Goal: Transaction & Acquisition: Purchase product/service

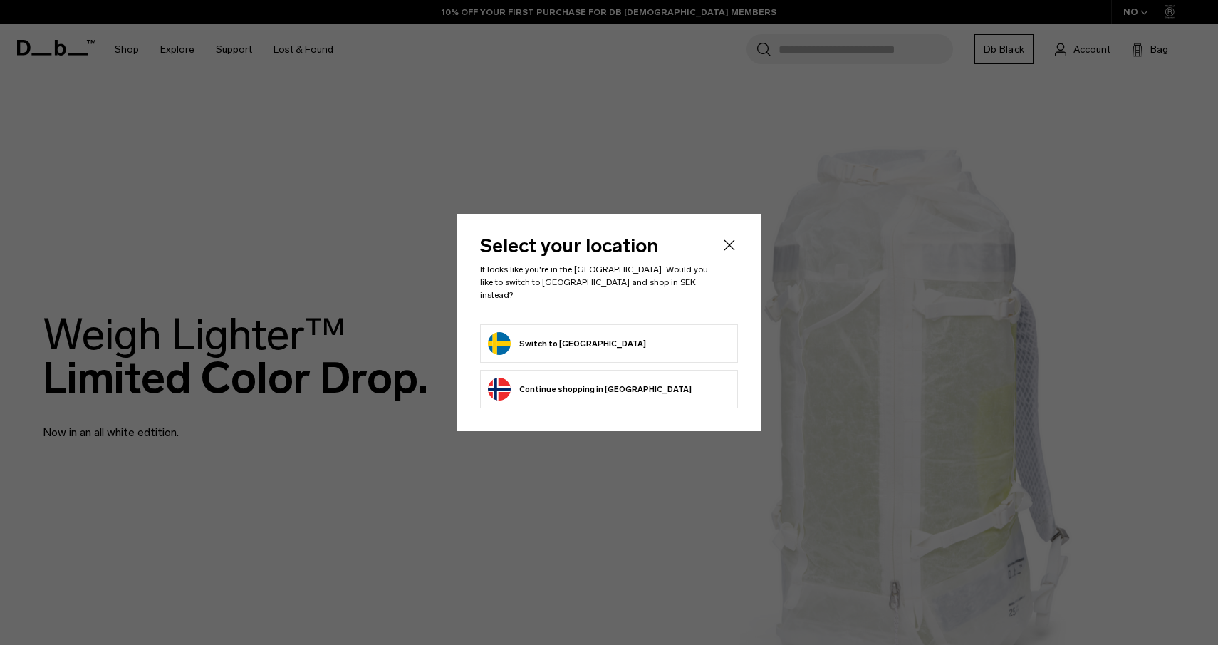
click at [679, 344] on form "Switch to [GEOGRAPHIC_DATA]" at bounding box center [609, 343] width 242 height 23
click at [626, 336] on form "Switch to [GEOGRAPHIC_DATA]" at bounding box center [609, 343] width 242 height 23
click at [552, 332] on button "Switch to Sweden" at bounding box center [567, 343] width 158 height 23
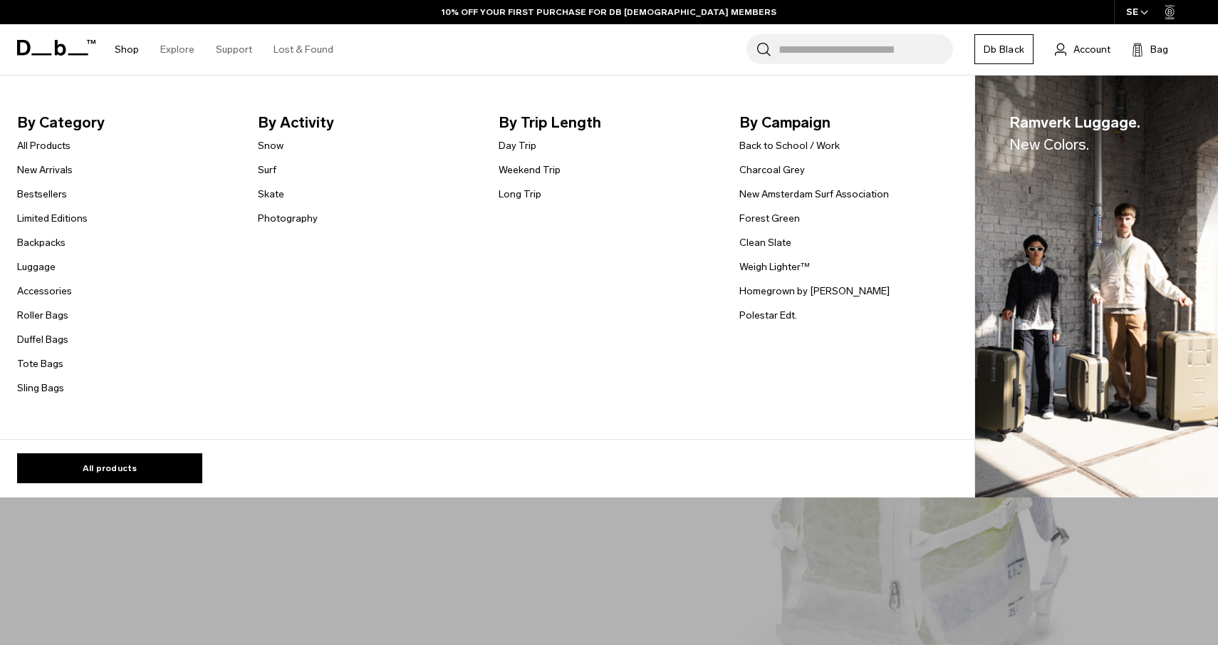
click at [145, 55] on li "Shop By Category All Products New Arrivals Bestsellers Limited Editions Backpac…" at bounding box center [127, 49] width 46 height 51
click at [66, 313] on link "Roller Bags" at bounding box center [42, 315] width 51 height 15
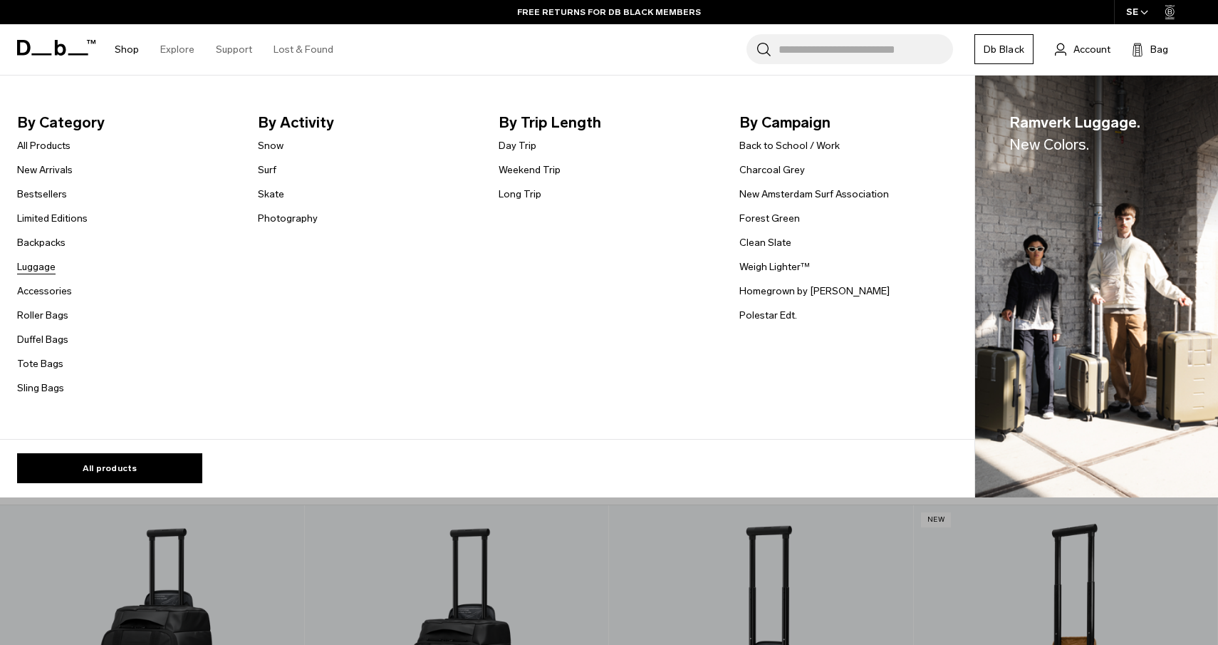
click at [51, 269] on link "Luggage" at bounding box center [36, 266] width 38 height 15
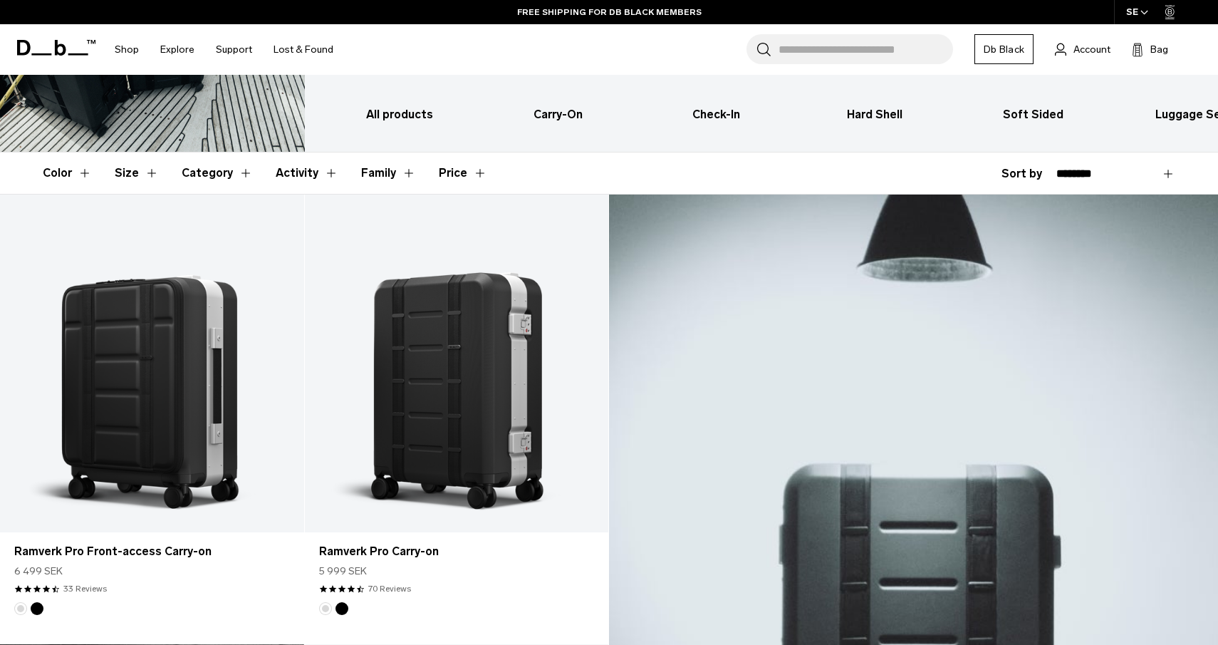
scroll to position [197, 0]
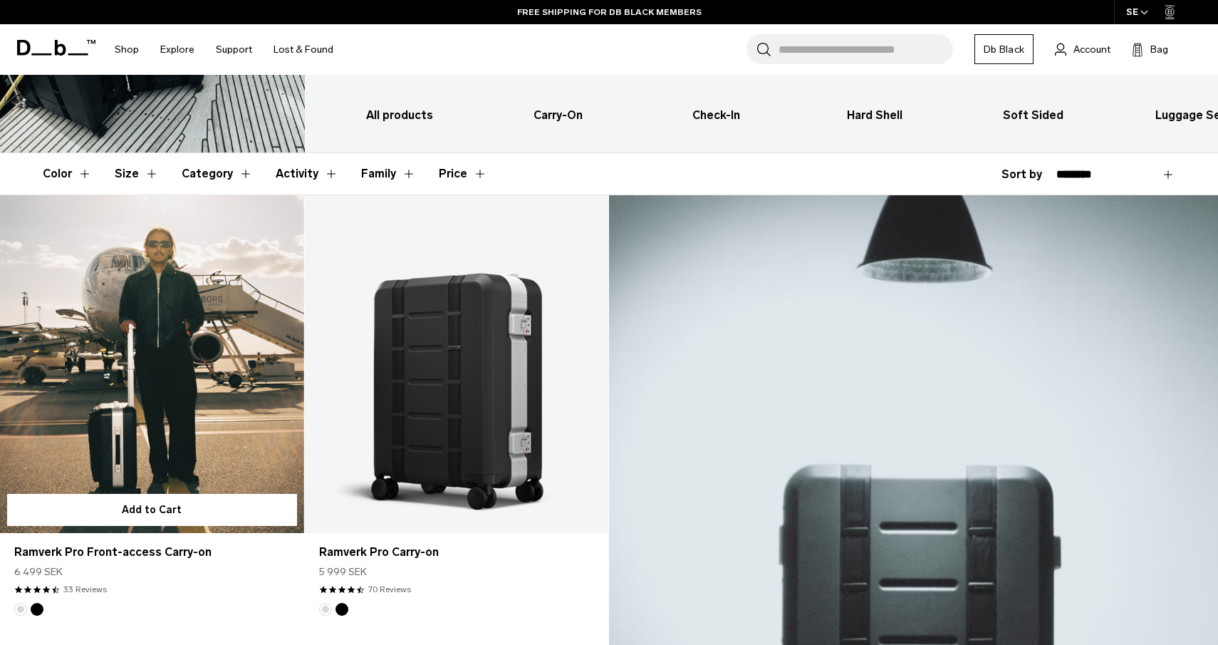
click at [161, 359] on link "Ramverk Pro Front-access Carry-on" at bounding box center [152, 364] width 304 height 338
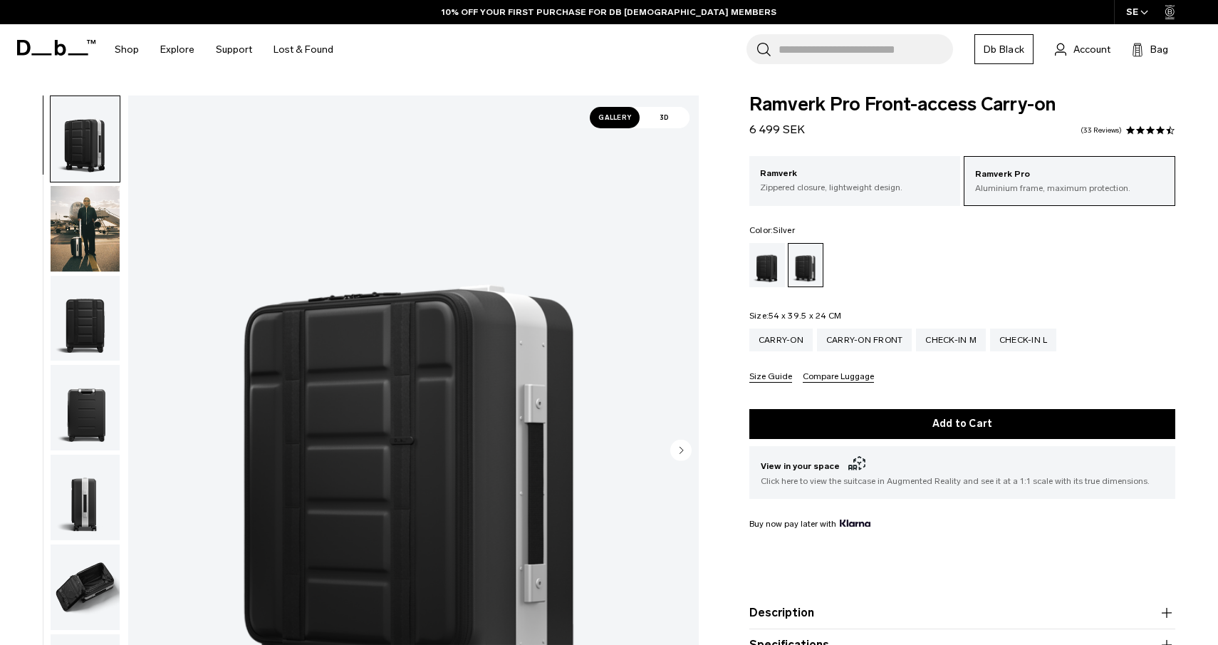
click at [86, 247] on img "button" at bounding box center [85, 228] width 69 height 85
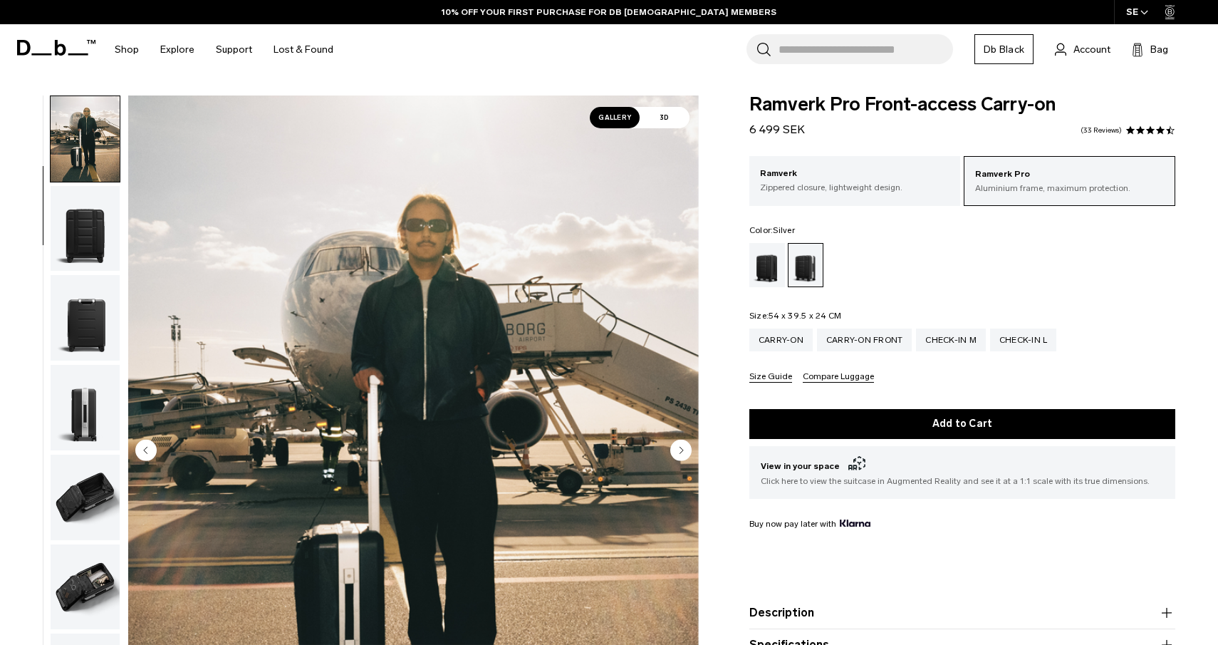
click at [94, 318] on img "button" at bounding box center [85, 317] width 69 height 85
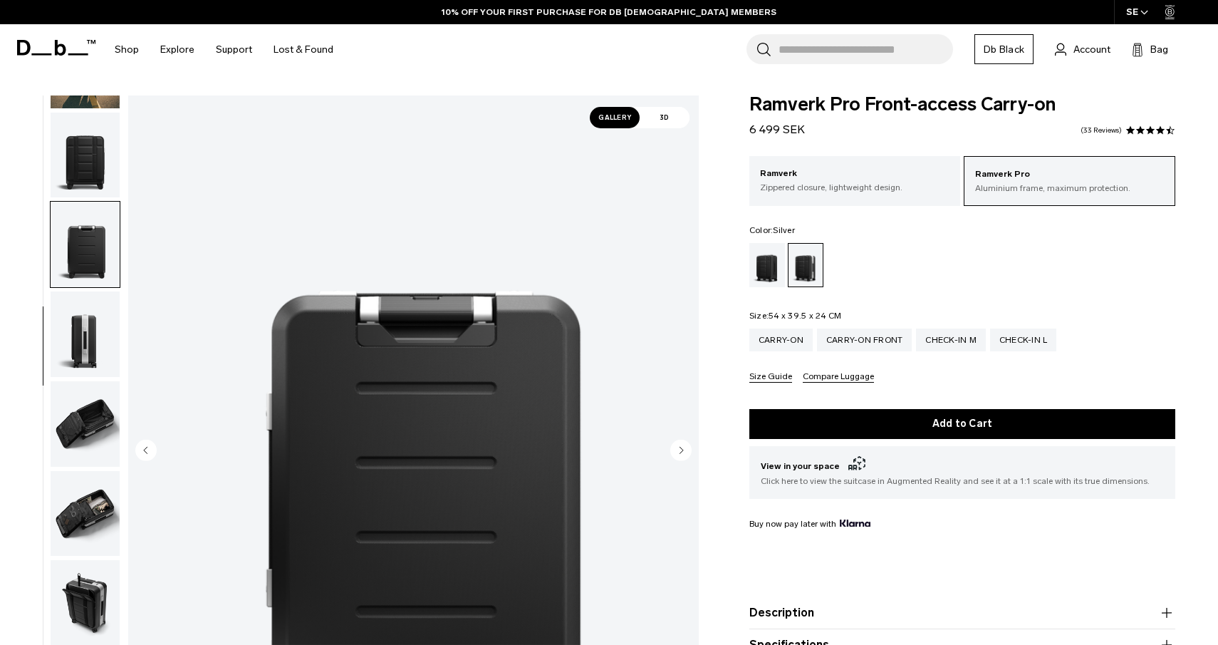
scroll to position [181, 0]
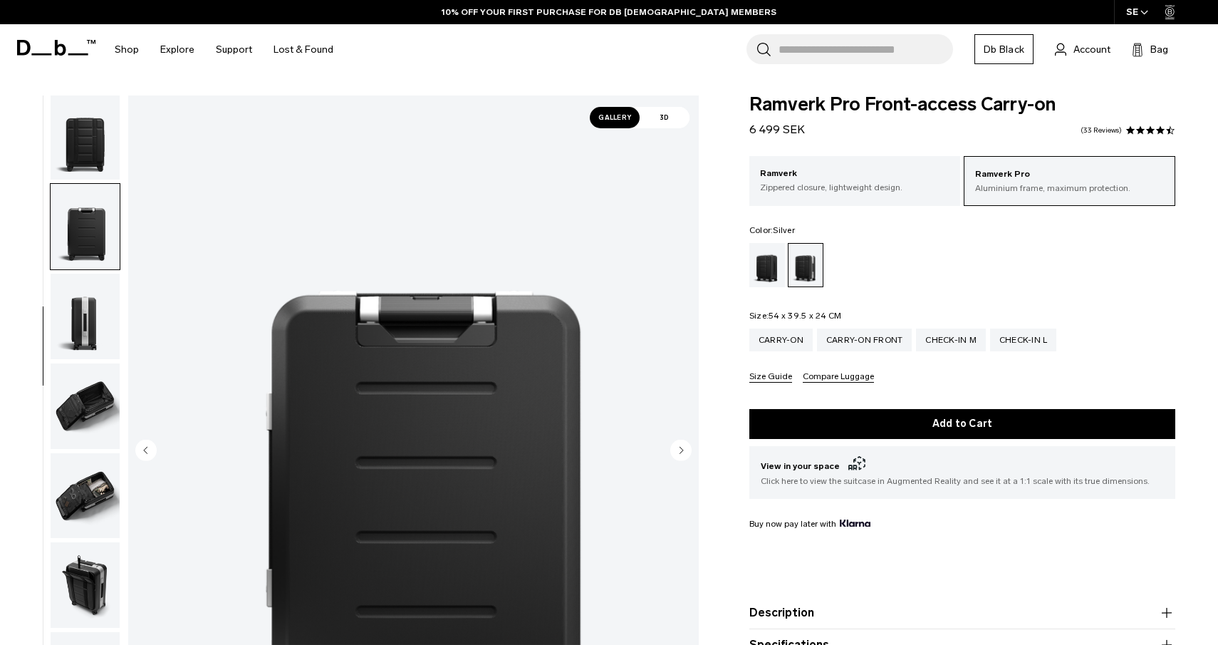
click at [132, 131] on img "4 / 10" at bounding box center [413, 451] width 571 height 712
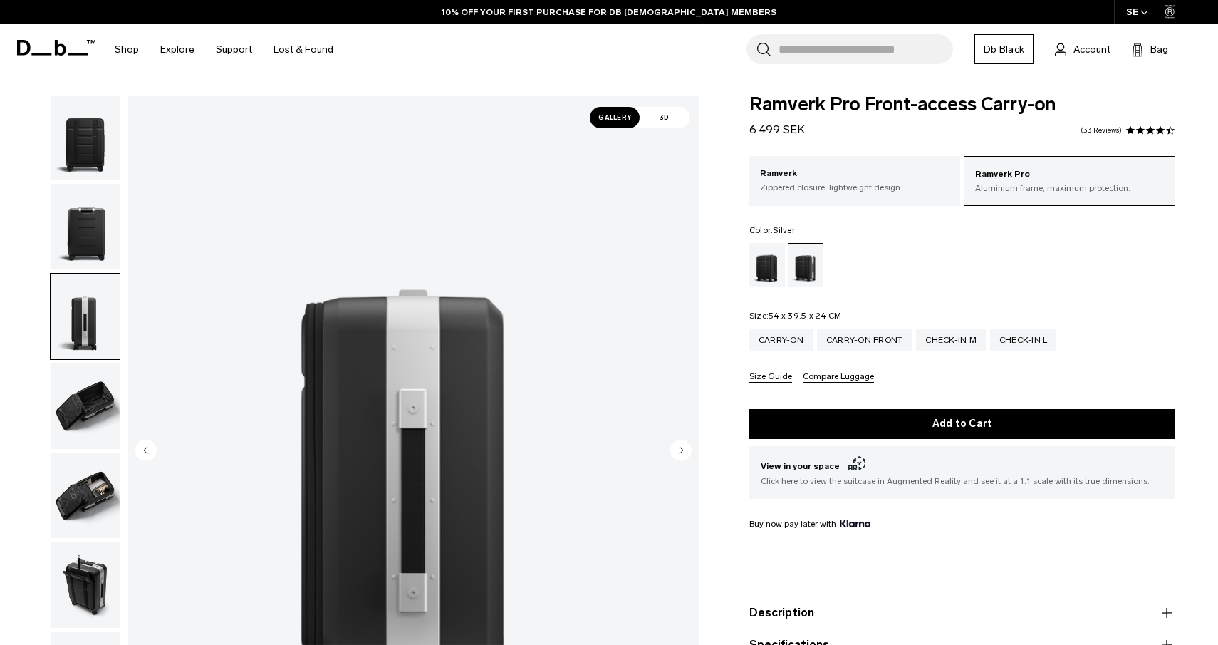
click at [101, 143] on img "button" at bounding box center [85, 137] width 69 height 85
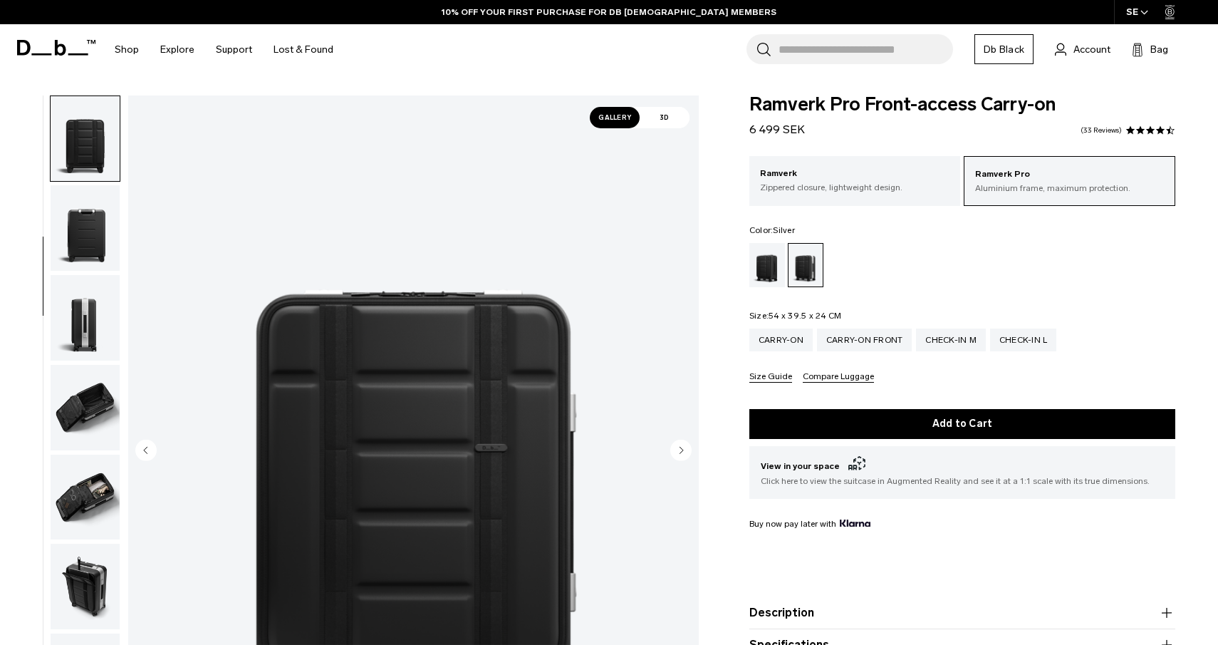
click at [102, 392] on img "button" at bounding box center [85, 407] width 69 height 85
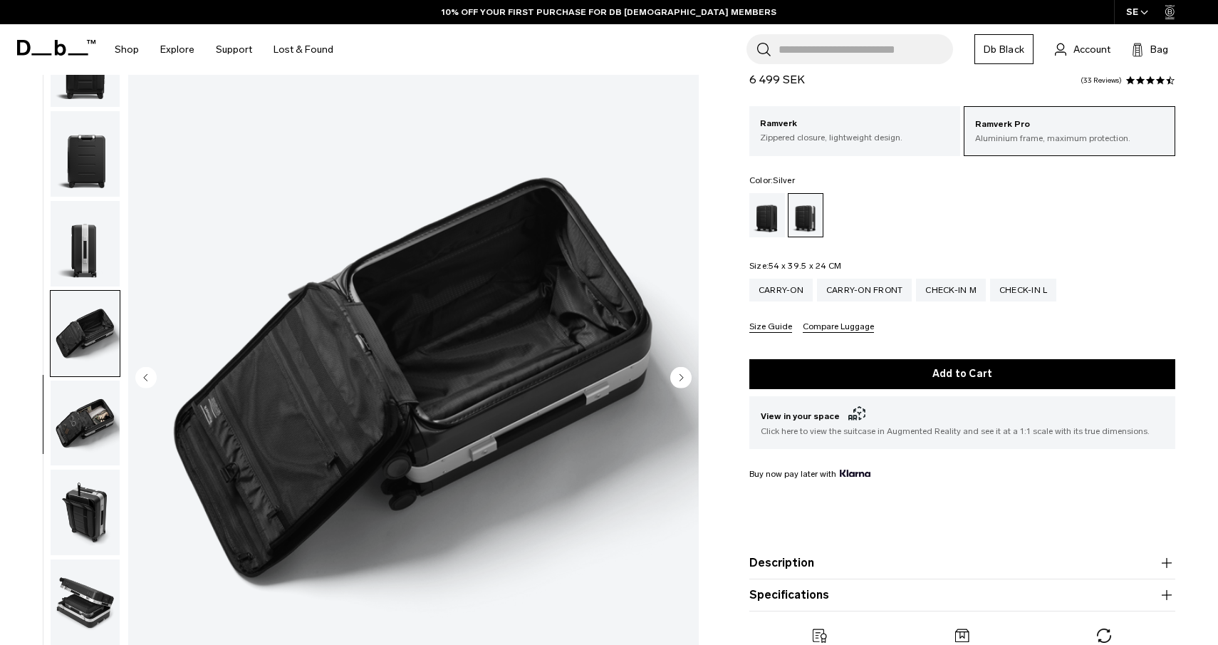
scroll to position [76, 0]
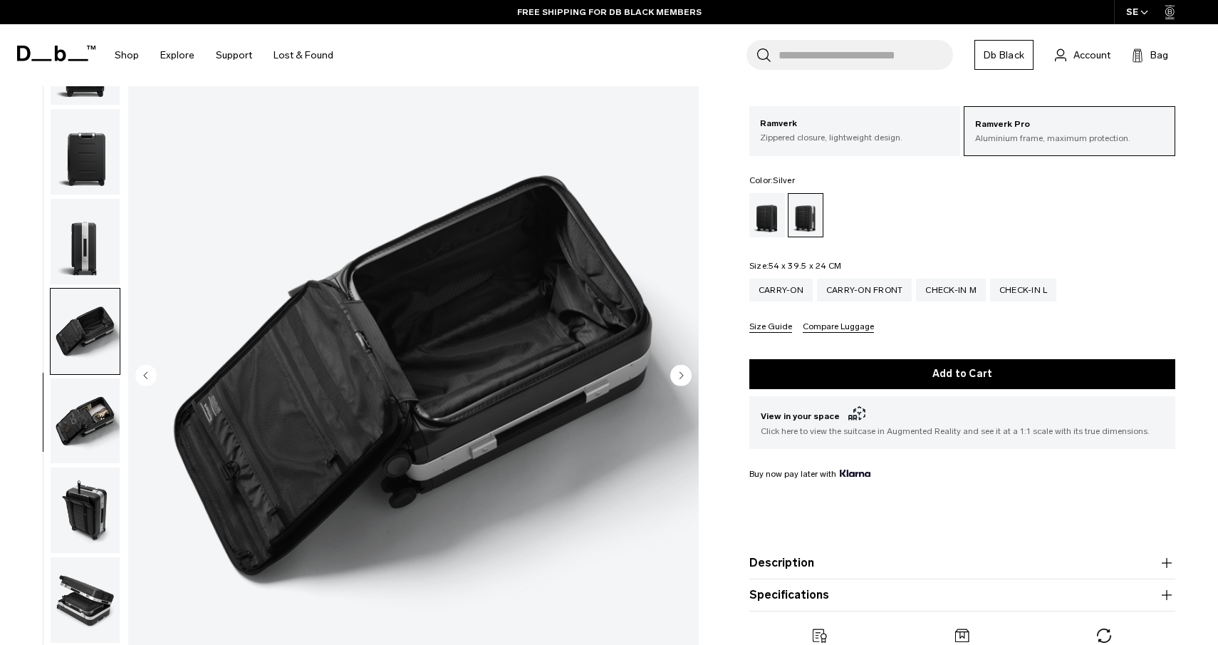
click at [86, 411] on img "button" at bounding box center [85, 420] width 69 height 85
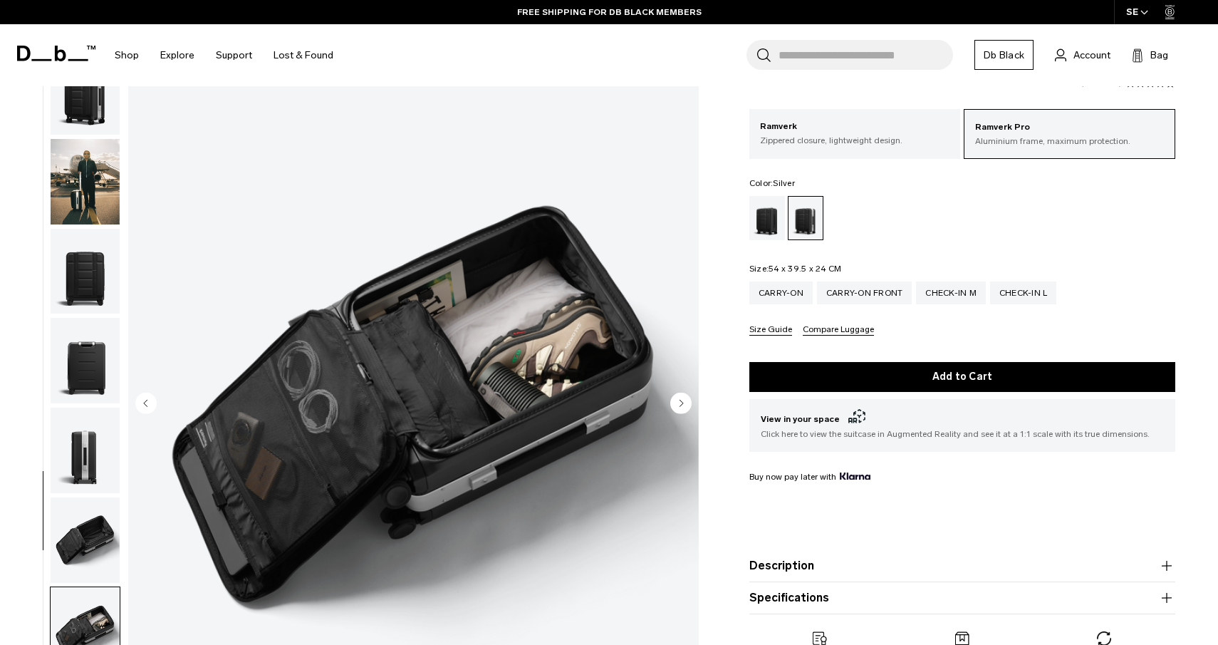
scroll to position [0, 0]
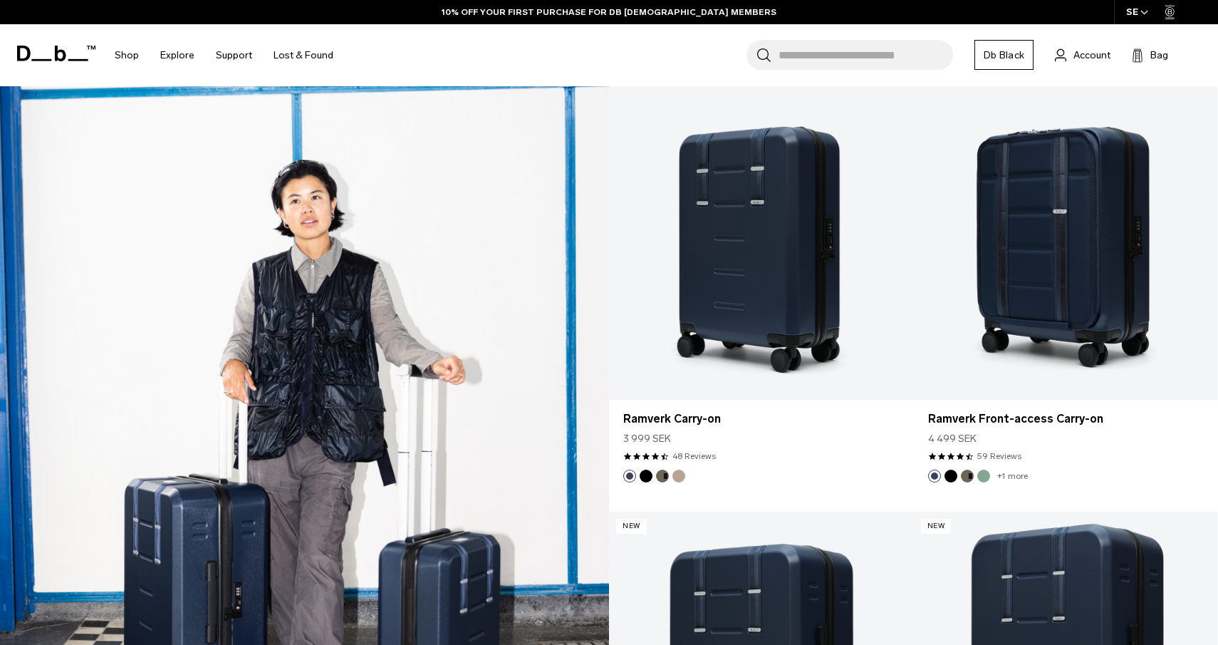
scroll to position [1231, 0]
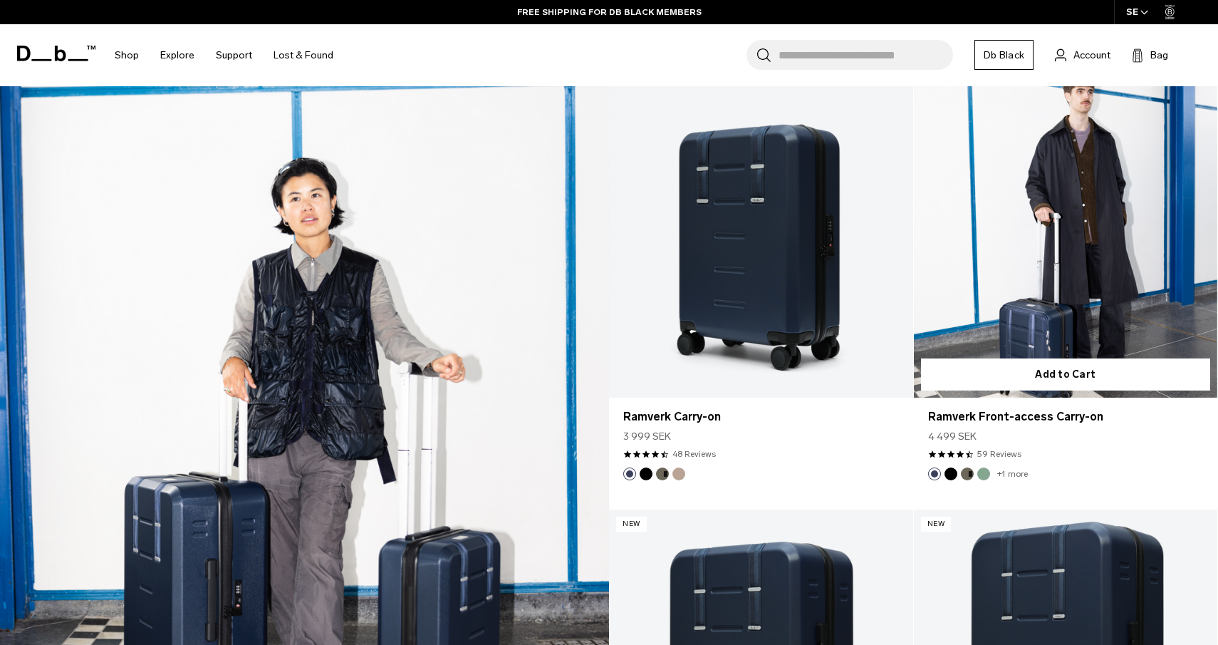
click at [987, 243] on link "Ramverk Front-access Carry-on" at bounding box center [1066, 229] width 304 height 338
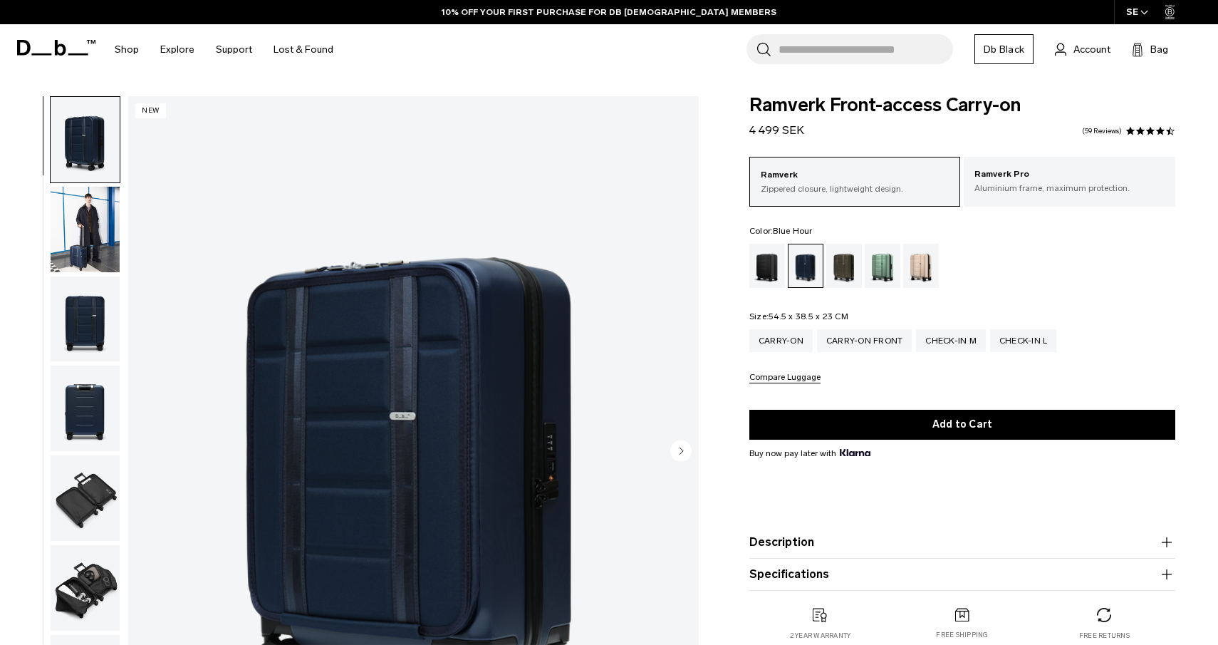
click at [99, 227] on img "button" at bounding box center [85, 229] width 69 height 85
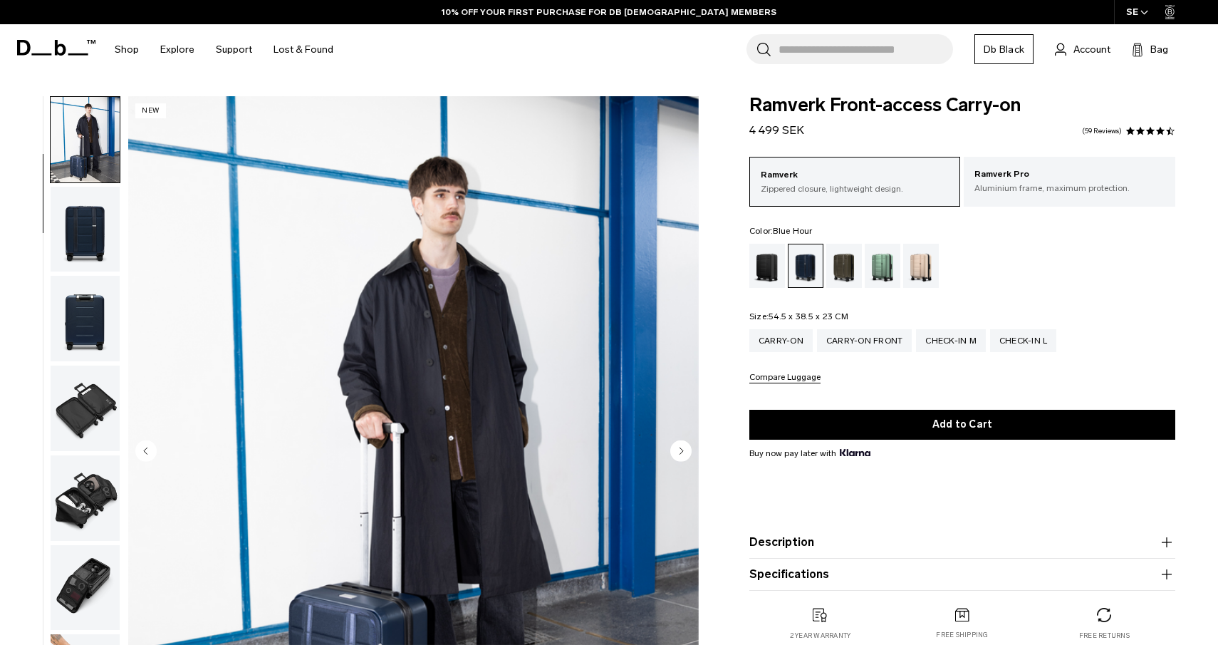
click at [86, 256] on img "button" at bounding box center [85, 229] width 69 height 85
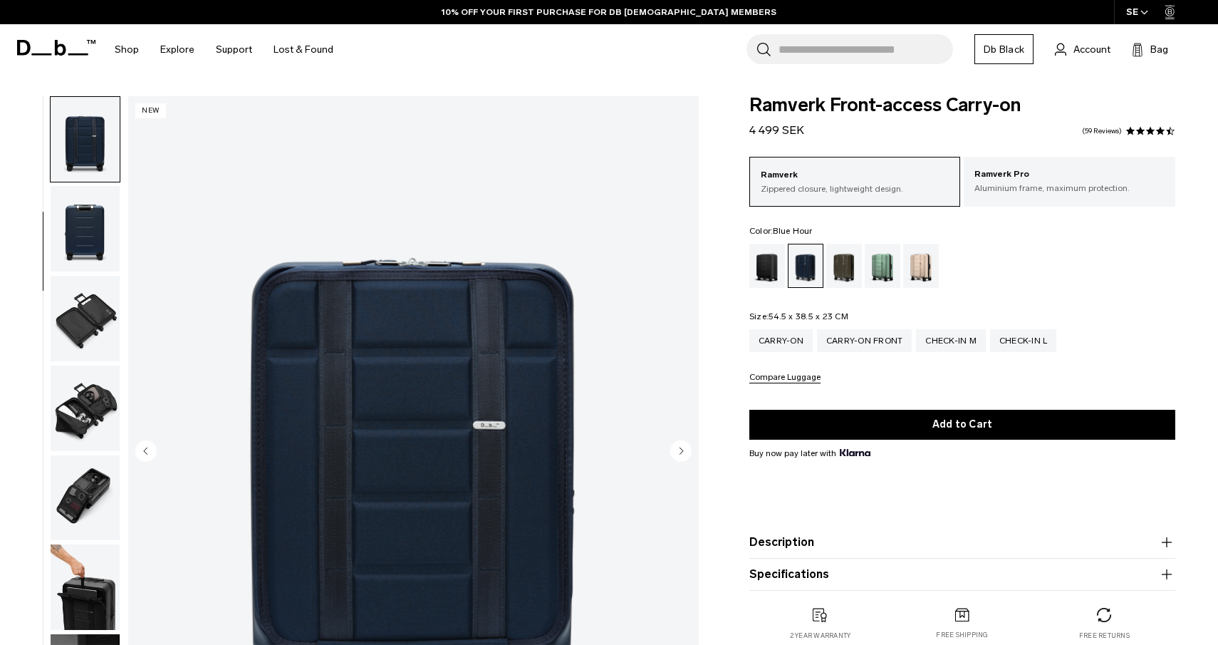
click at [88, 266] on img "button" at bounding box center [85, 228] width 69 height 85
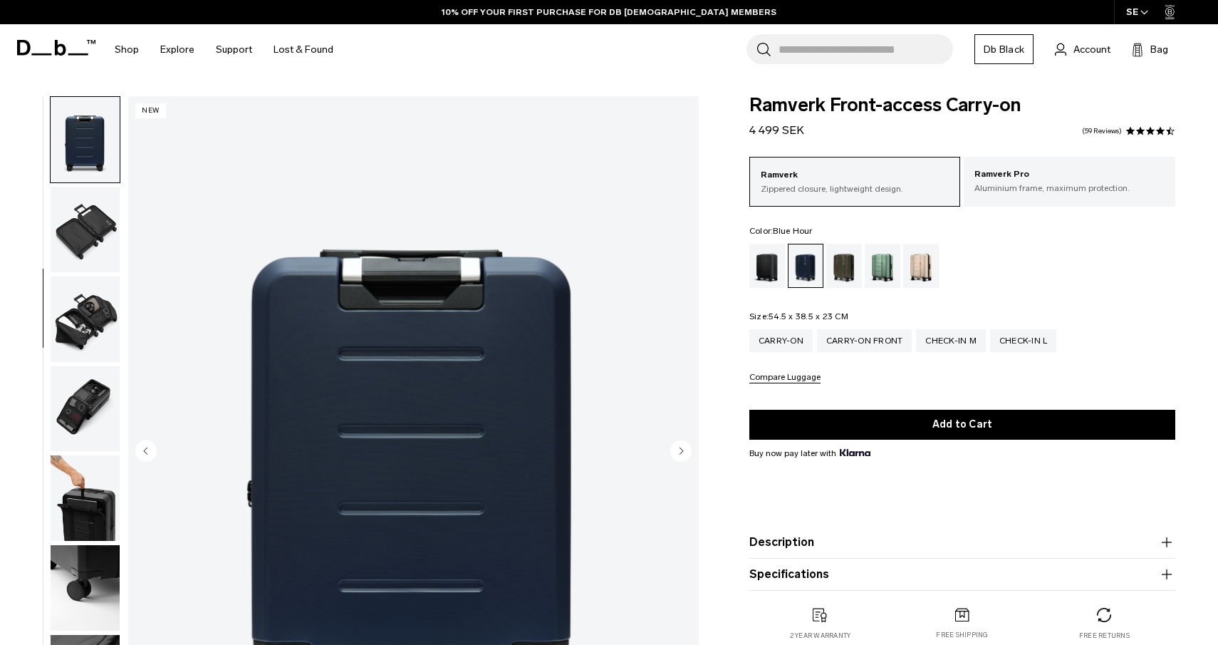
click at [88, 266] on img "button" at bounding box center [85, 229] width 69 height 85
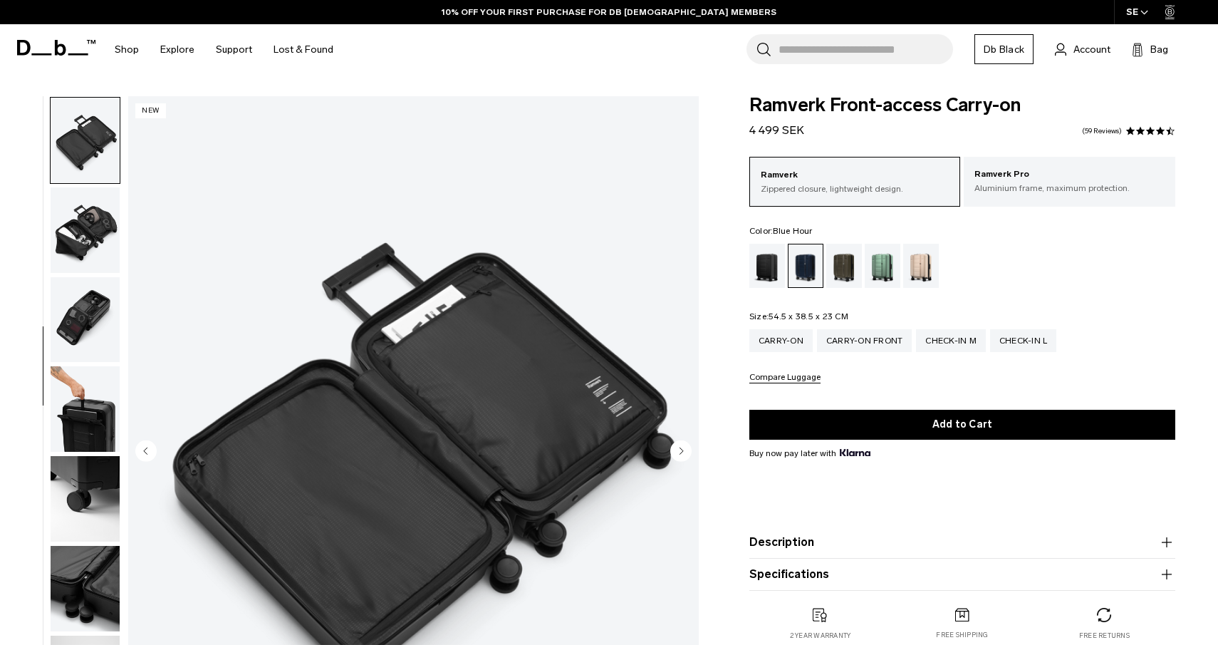
scroll to position [358, 0]
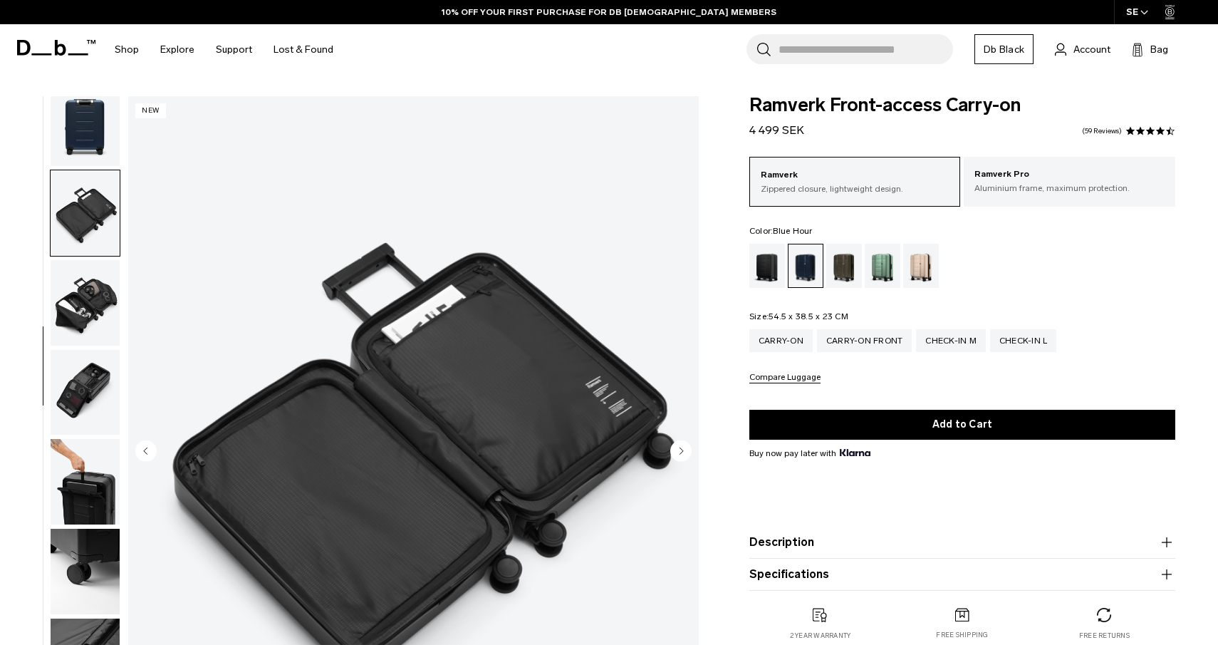
click at [75, 140] on img "button" at bounding box center [85, 122] width 69 height 85
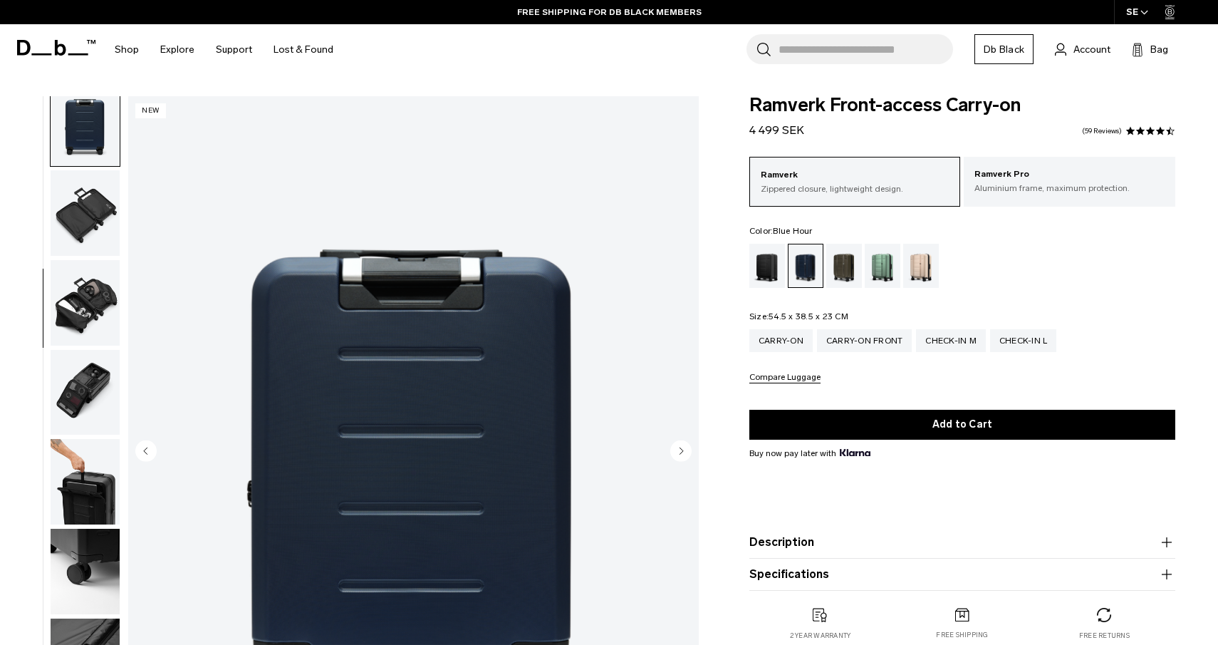
scroll to position [269, 0]
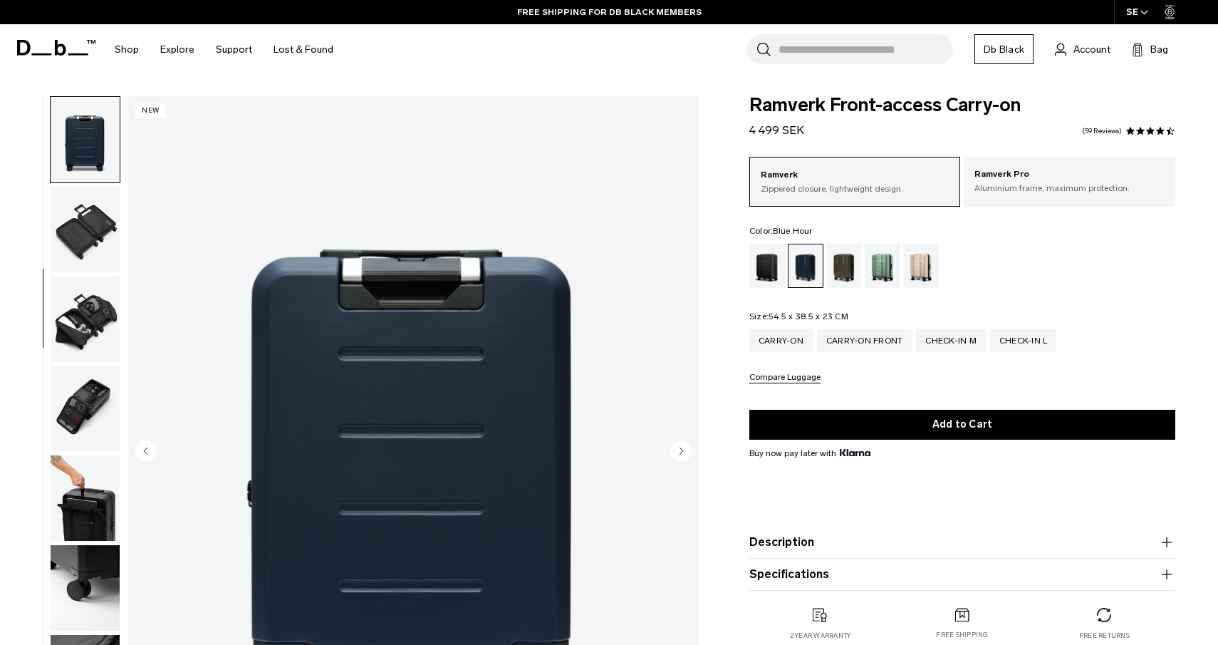
click at [83, 209] on img "button" at bounding box center [85, 229] width 69 height 85
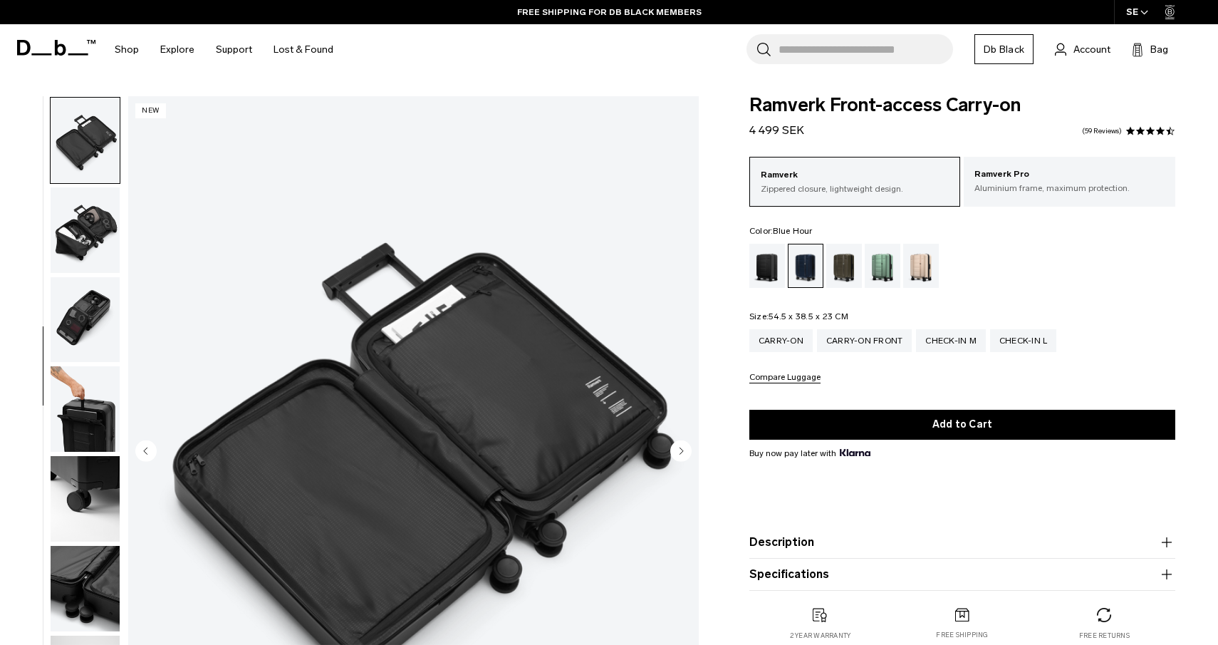
scroll to position [358, 0]
click at [91, 230] on img "button" at bounding box center [85, 229] width 69 height 85
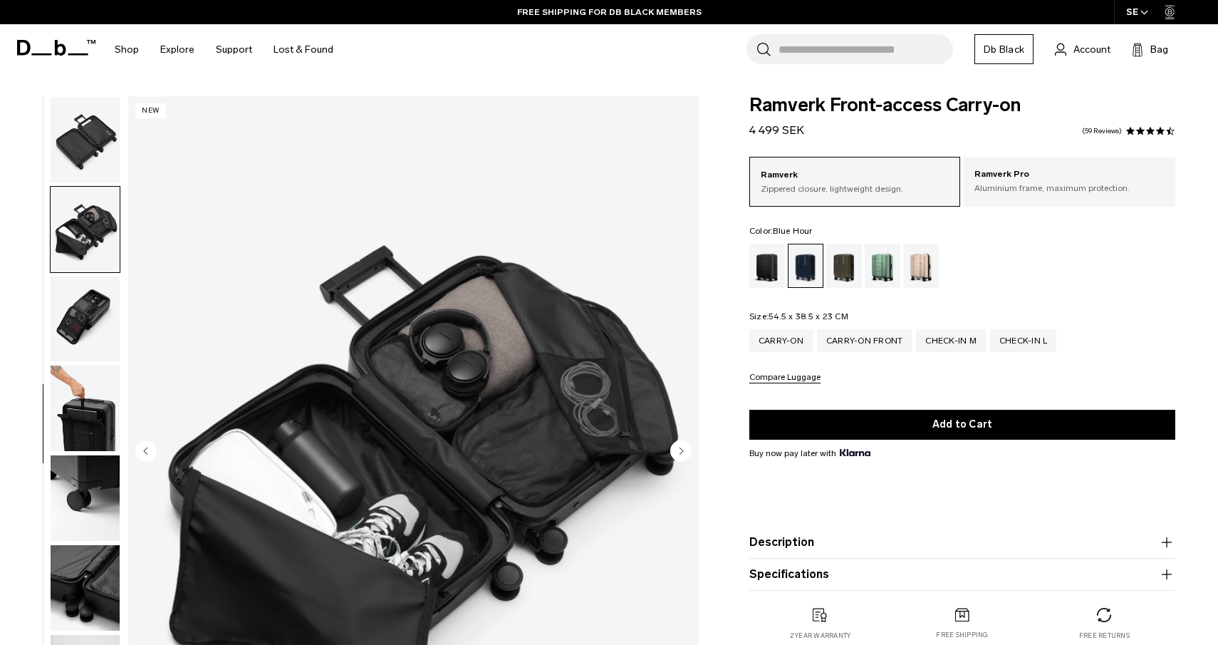
scroll to position [360, 0]
click at [83, 295] on img "button" at bounding box center [85, 317] width 69 height 85
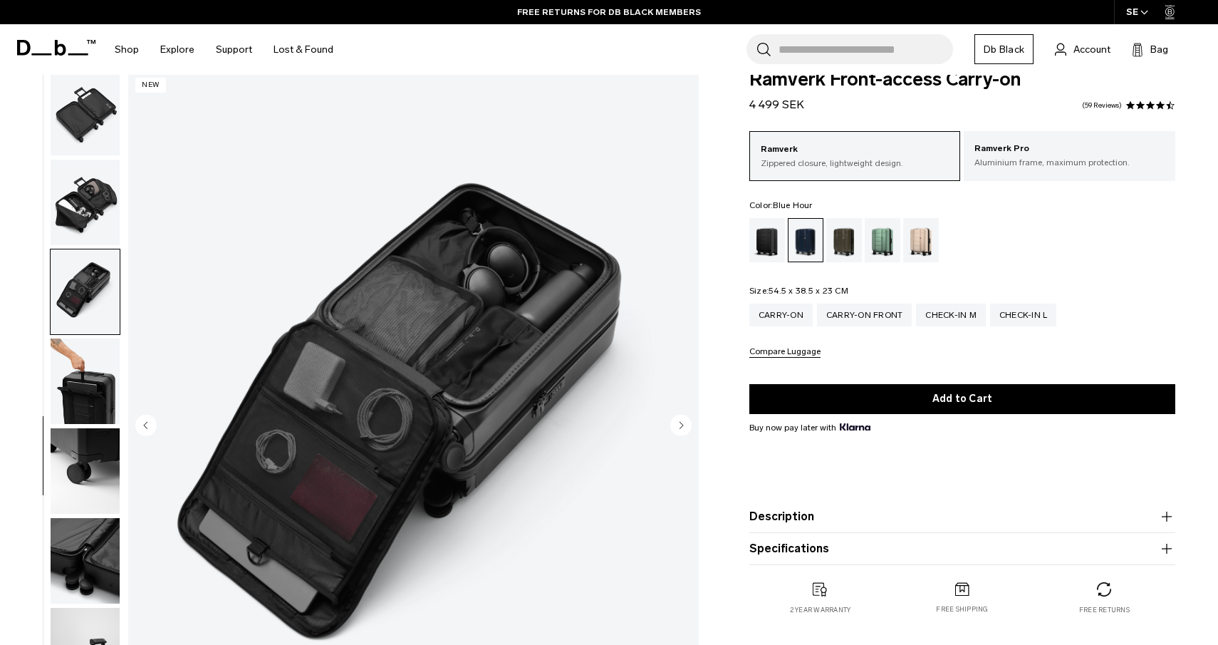
click at [98, 387] on img "button" at bounding box center [85, 380] width 69 height 85
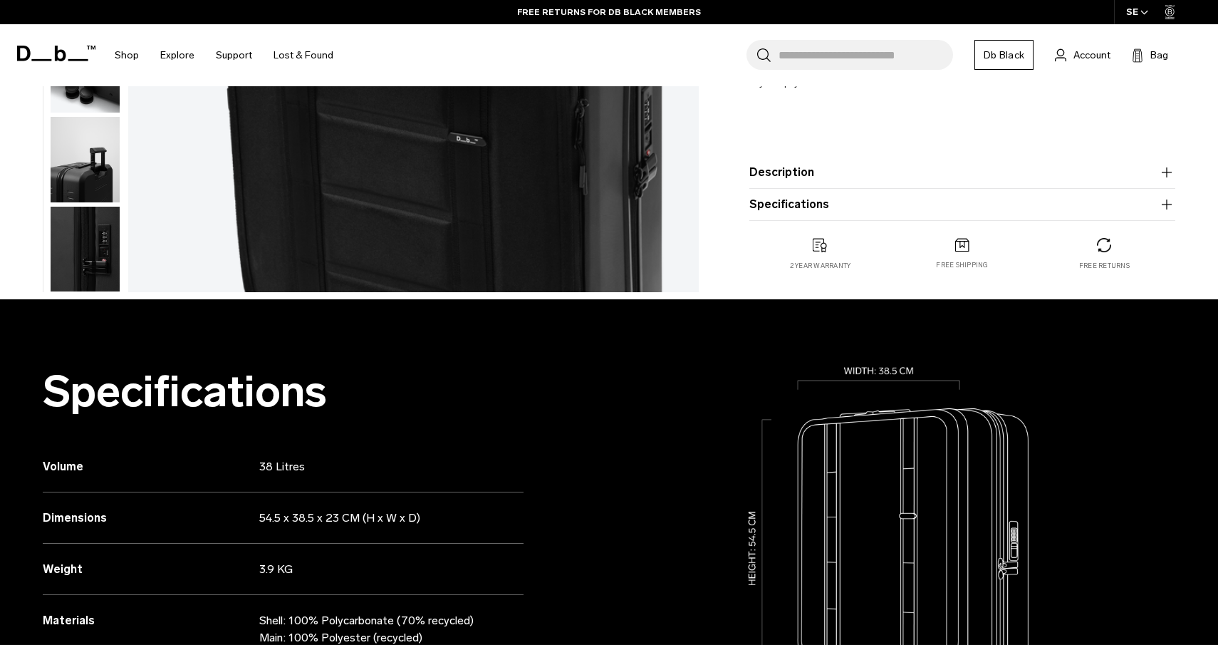
scroll to position [514, 0]
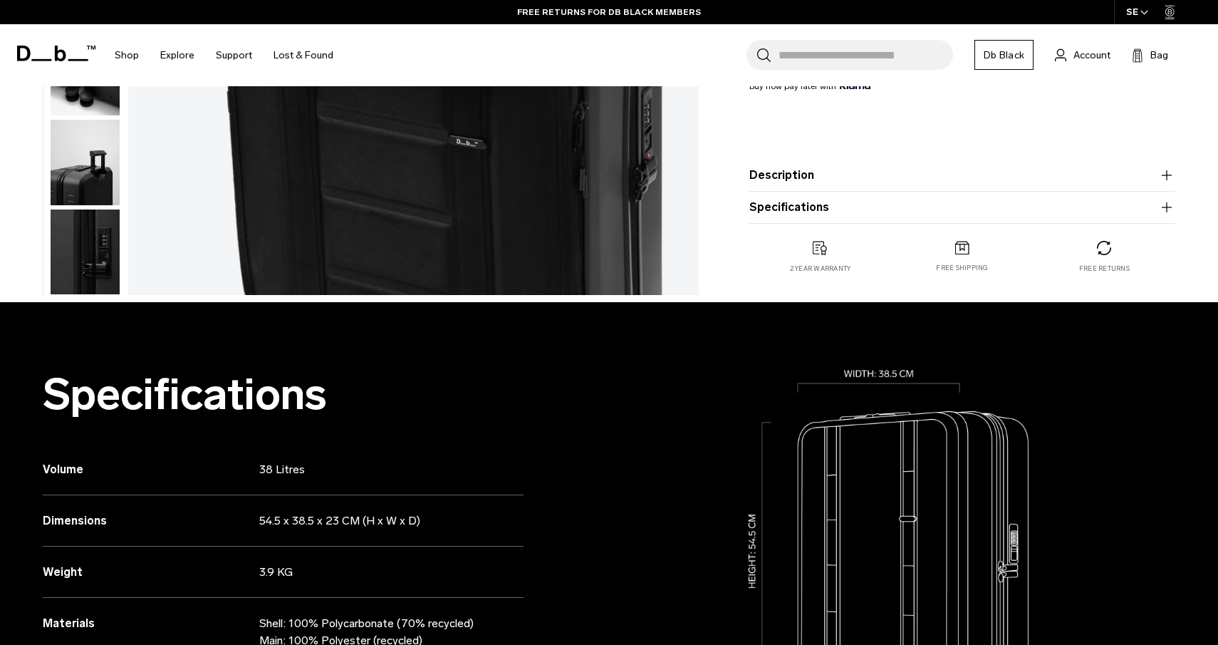
click at [113, 260] on img "button" at bounding box center [85, 251] width 69 height 85
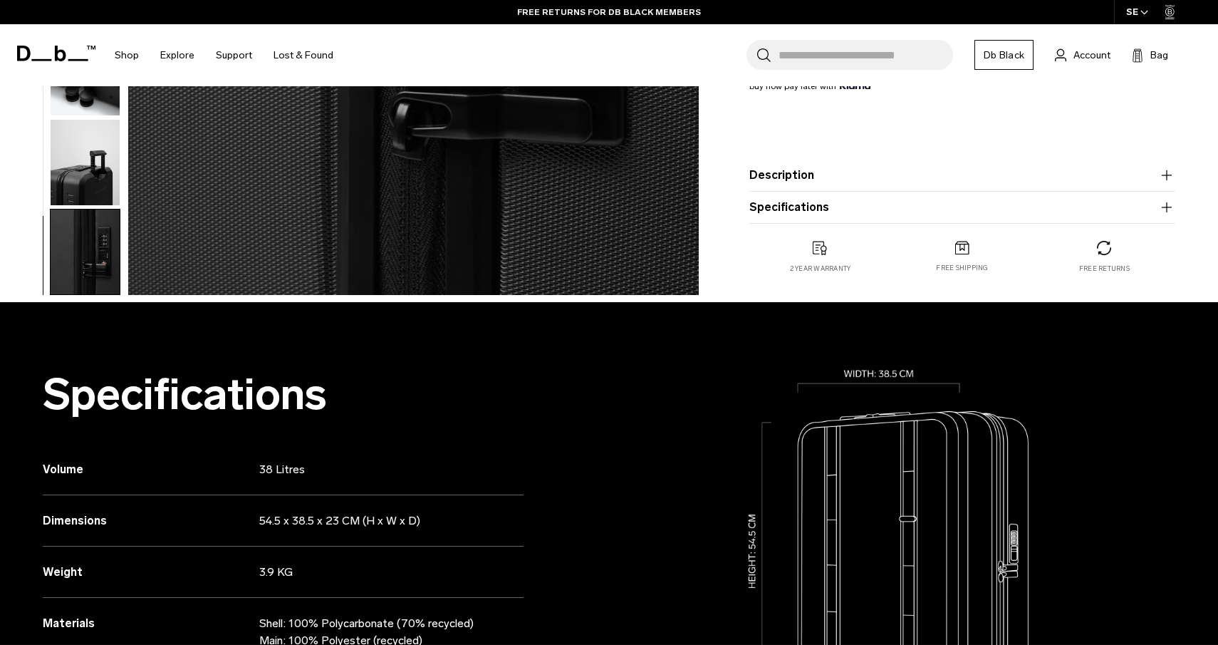
click at [108, 192] on img "button" at bounding box center [85, 162] width 69 height 85
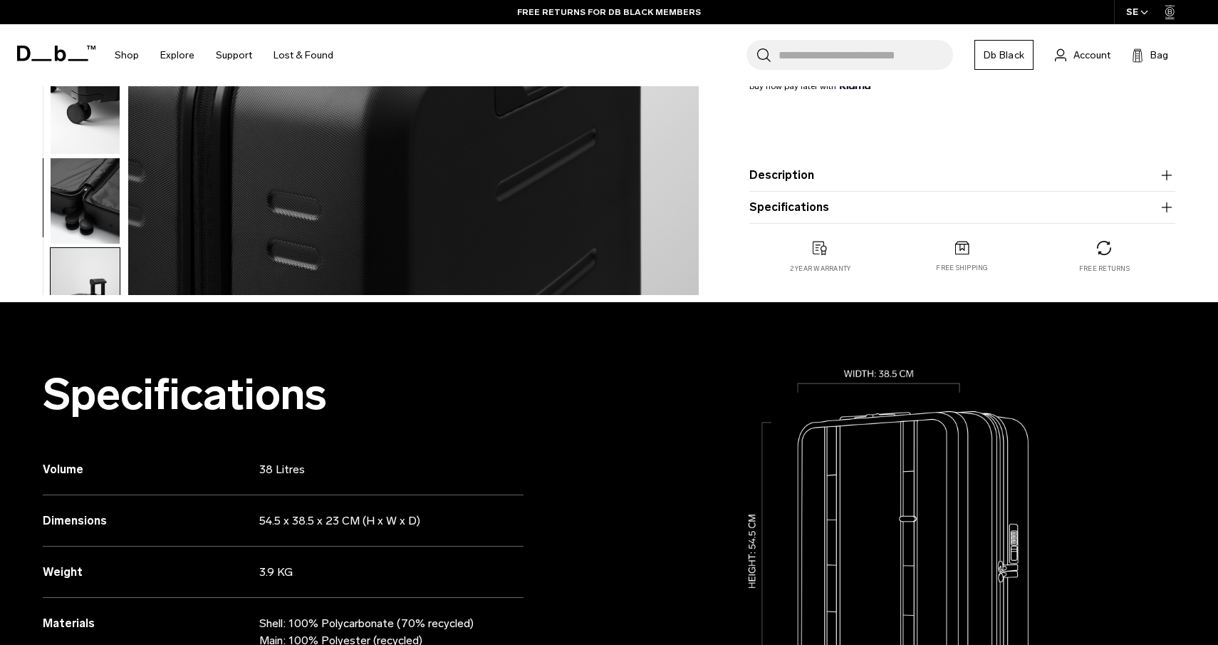
click at [107, 194] on img "button" at bounding box center [85, 200] width 69 height 85
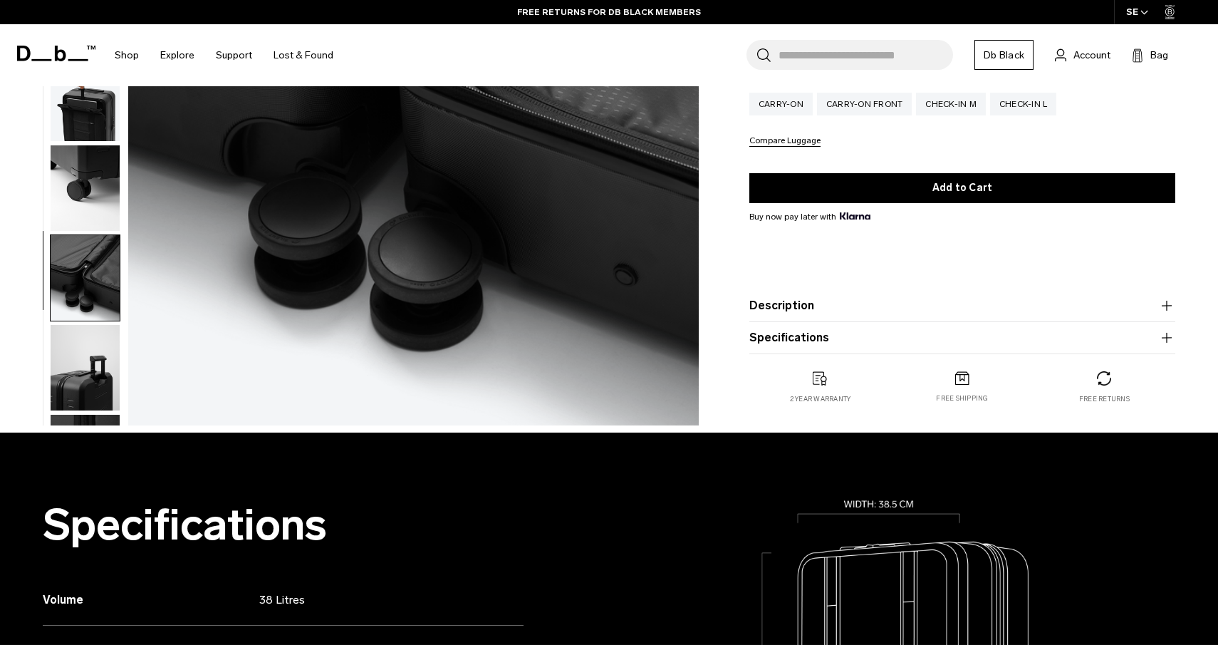
scroll to position [376, 0]
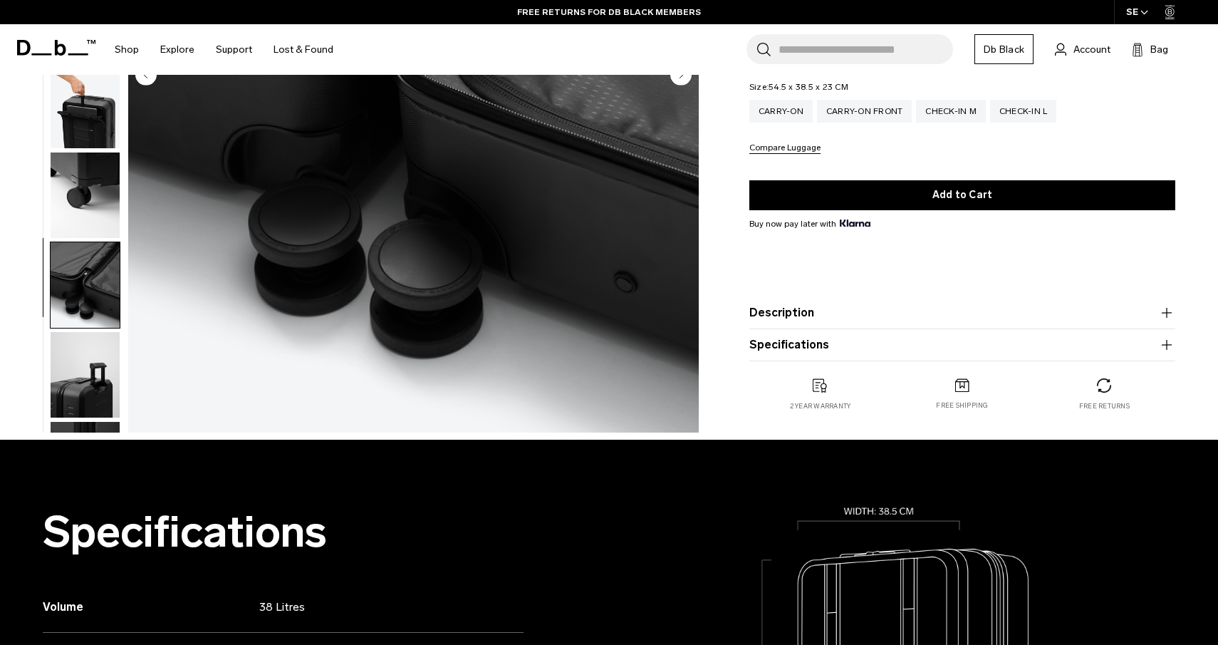
click at [93, 241] on ul at bounding box center [85, 76] width 71 height 712
click at [110, 207] on img "button" at bounding box center [85, 194] width 69 height 85
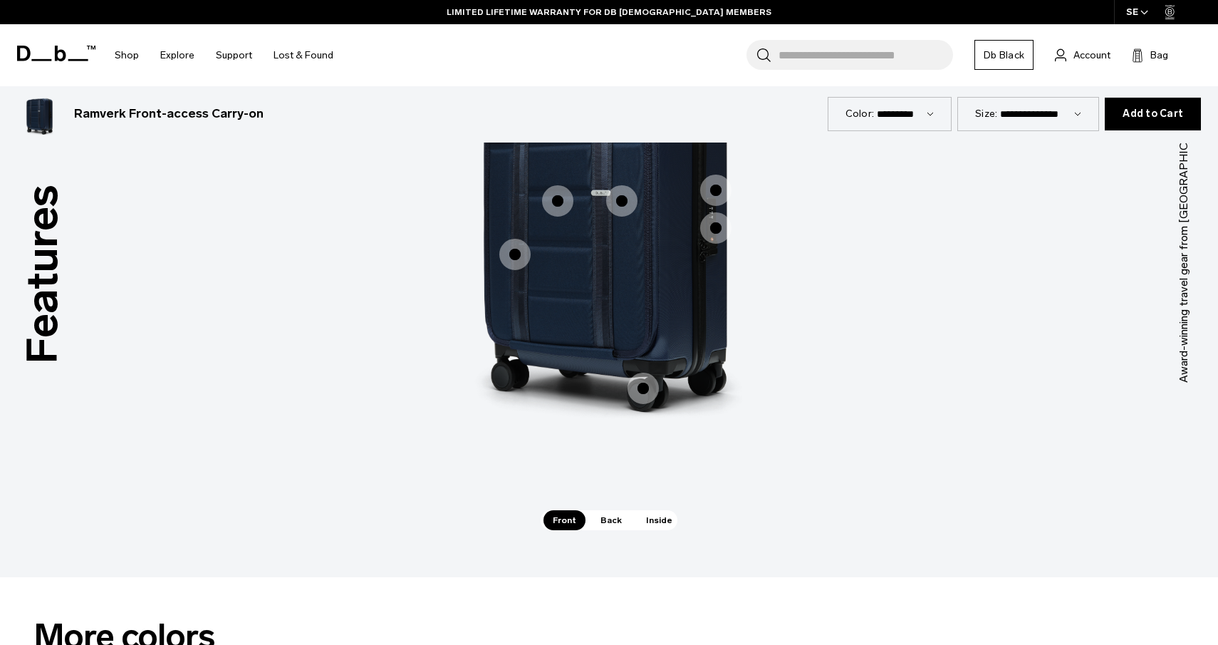
scroll to position [1425, 0]
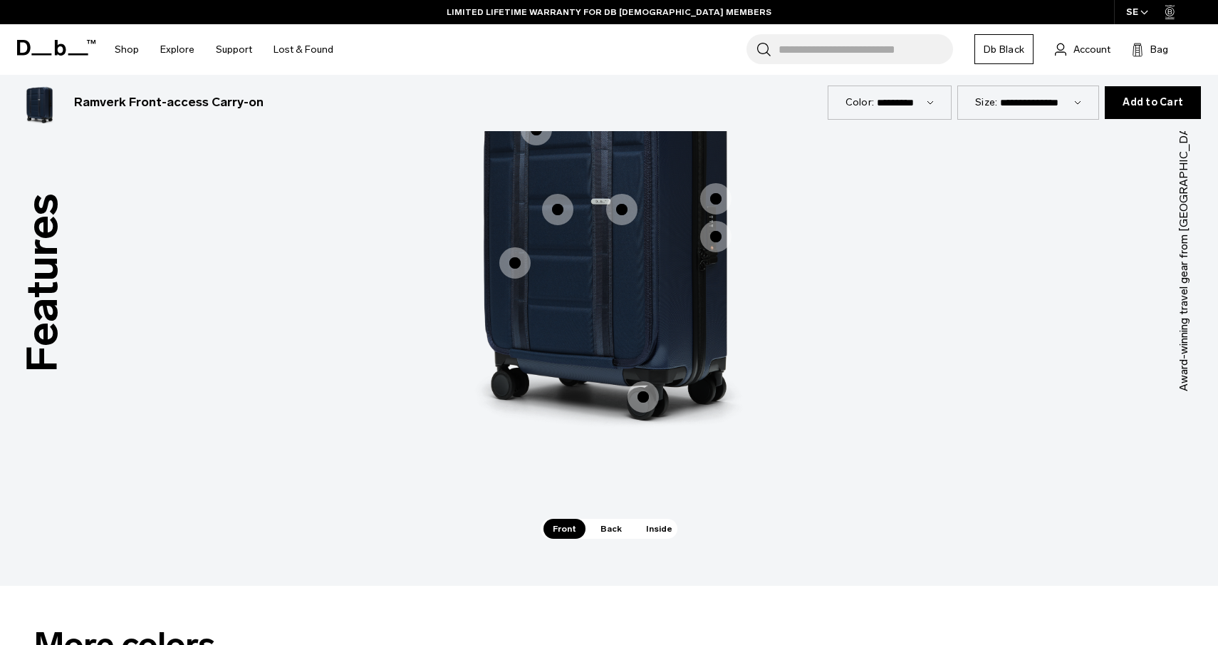
click at [609, 527] on span "Back" at bounding box center [611, 529] width 40 height 20
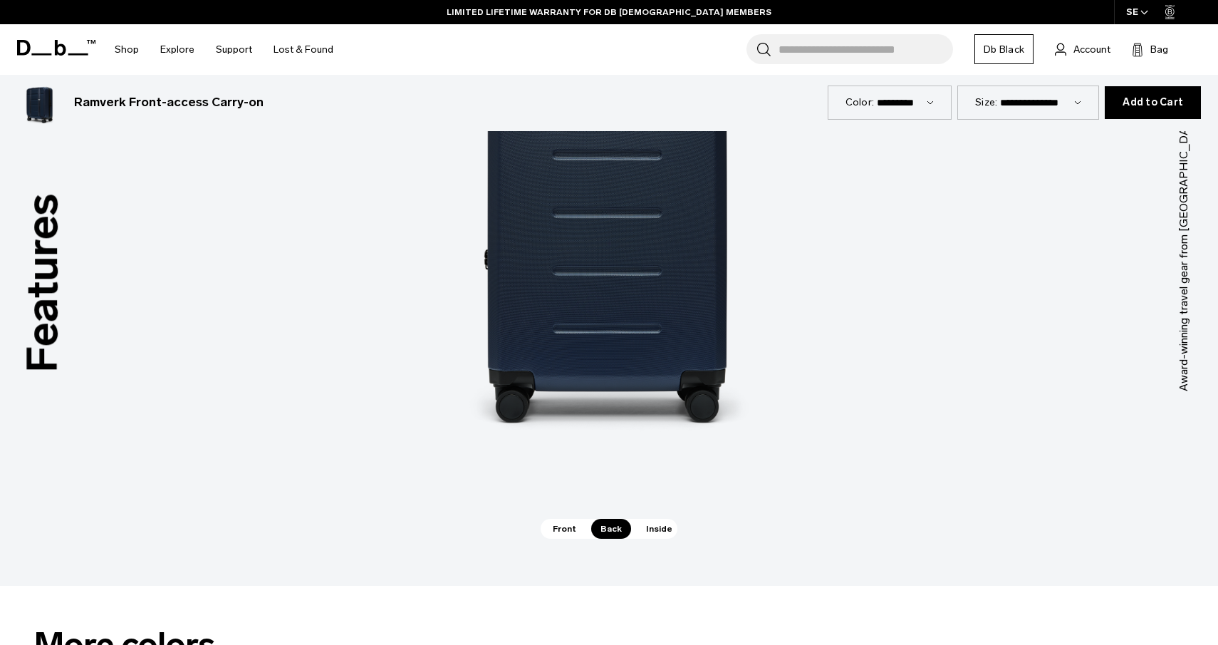
click at [659, 530] on span "Inside" at bounding box center [659, 529] width 45 height 20
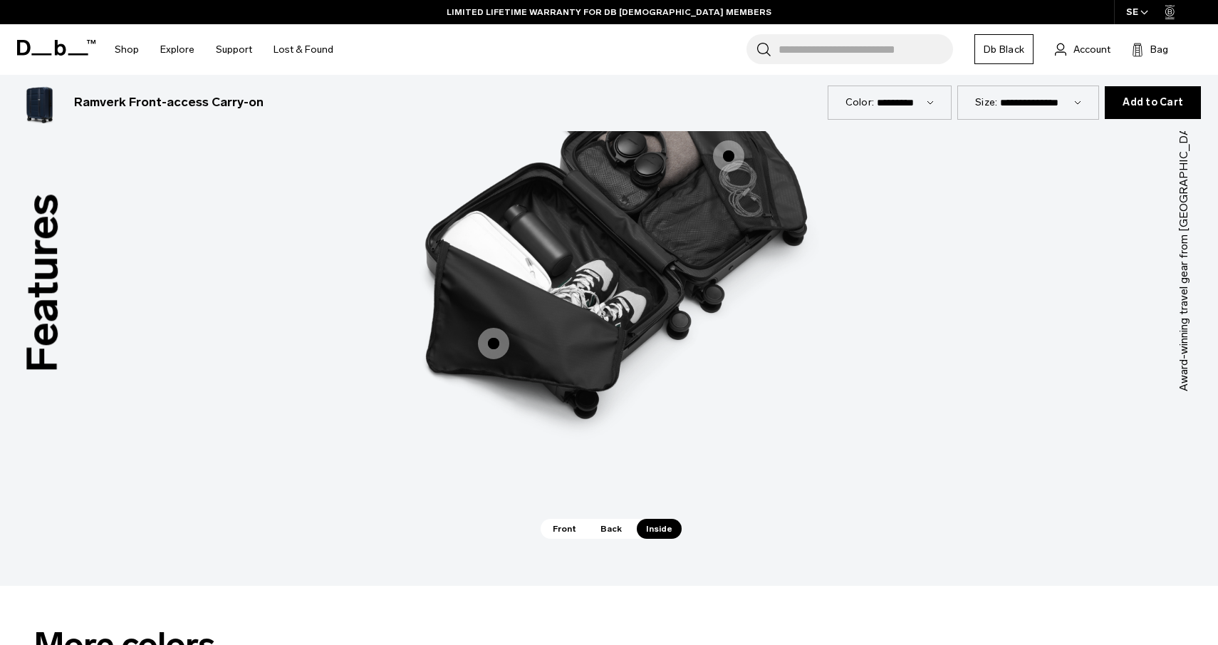
click at [573, 518] on div "Internal Mesh Pockets Internal Mesh Pockets Internal double dividers Internal d…" at bounding box center [608, 240] width 427 height 557
click at [564, 523] on span "Front" at bounding box center [564, 529] width 42 height 20
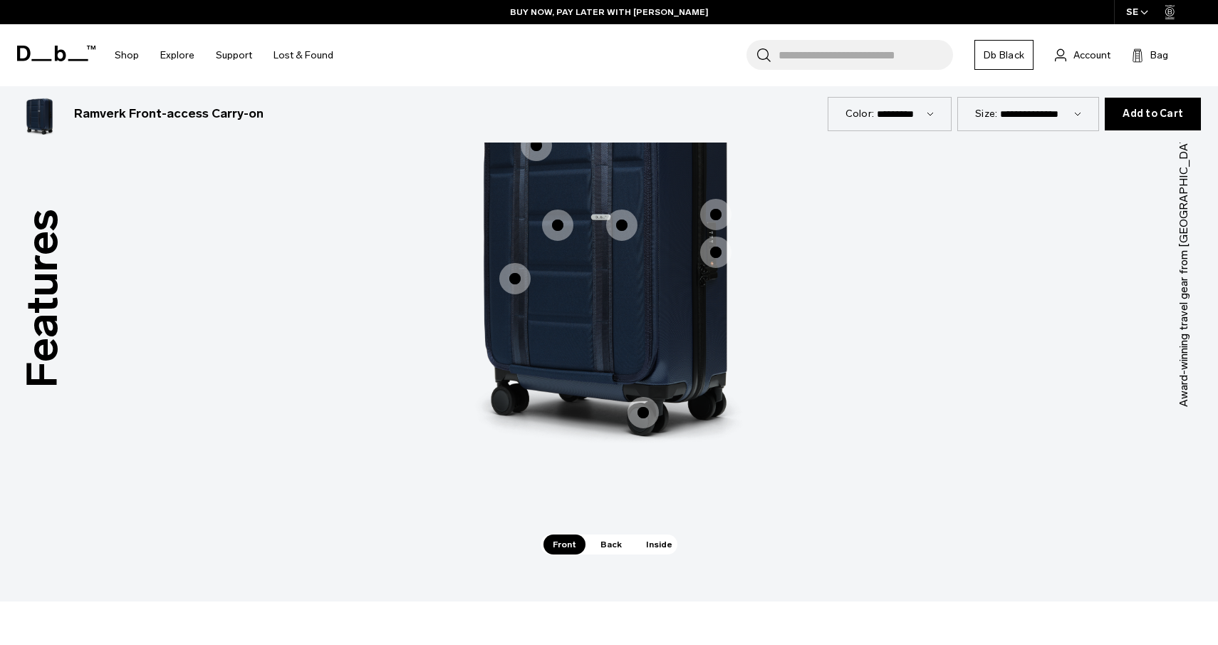
scroll to position [1401, 0]
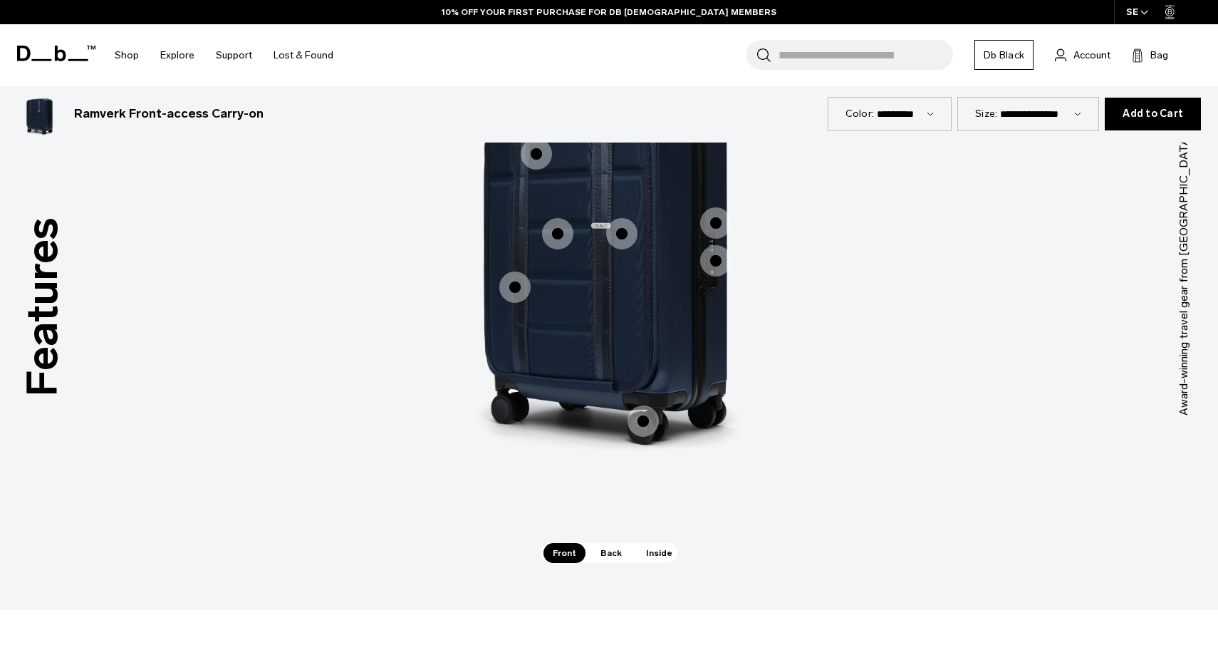
click at [612, 550] on span "Back" at bounding box center [611, 553] width 40 height 20
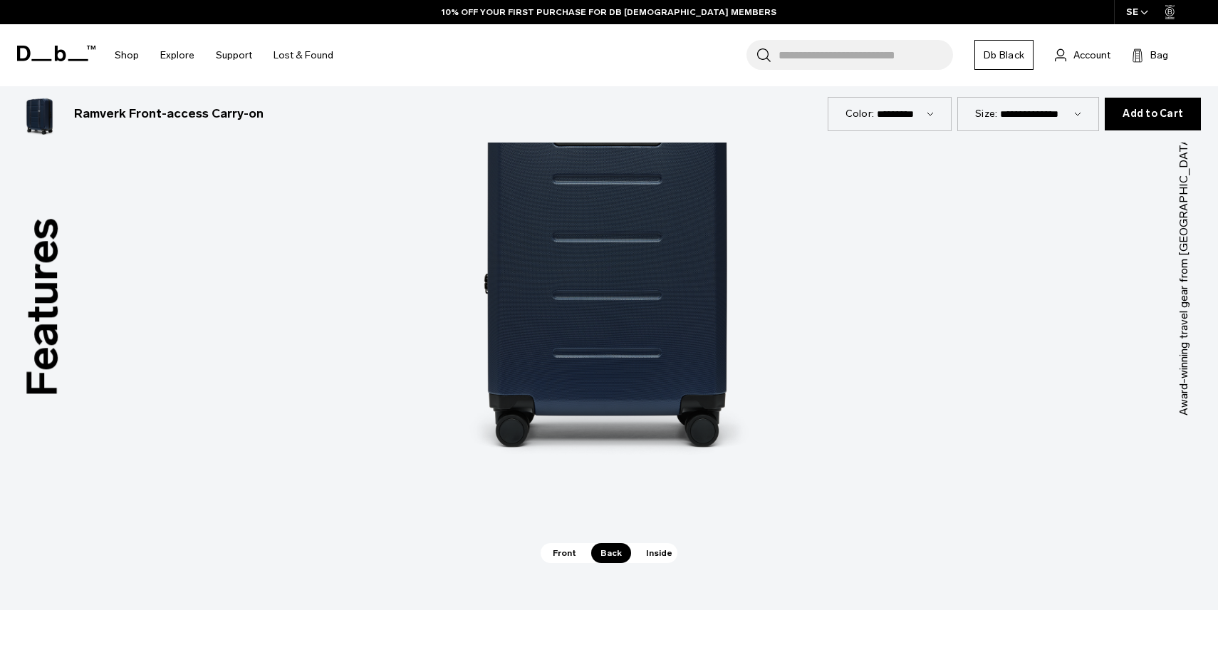
click at [637, 550] on span "Inside" at bounding box center [659, 553] width 45 height 20
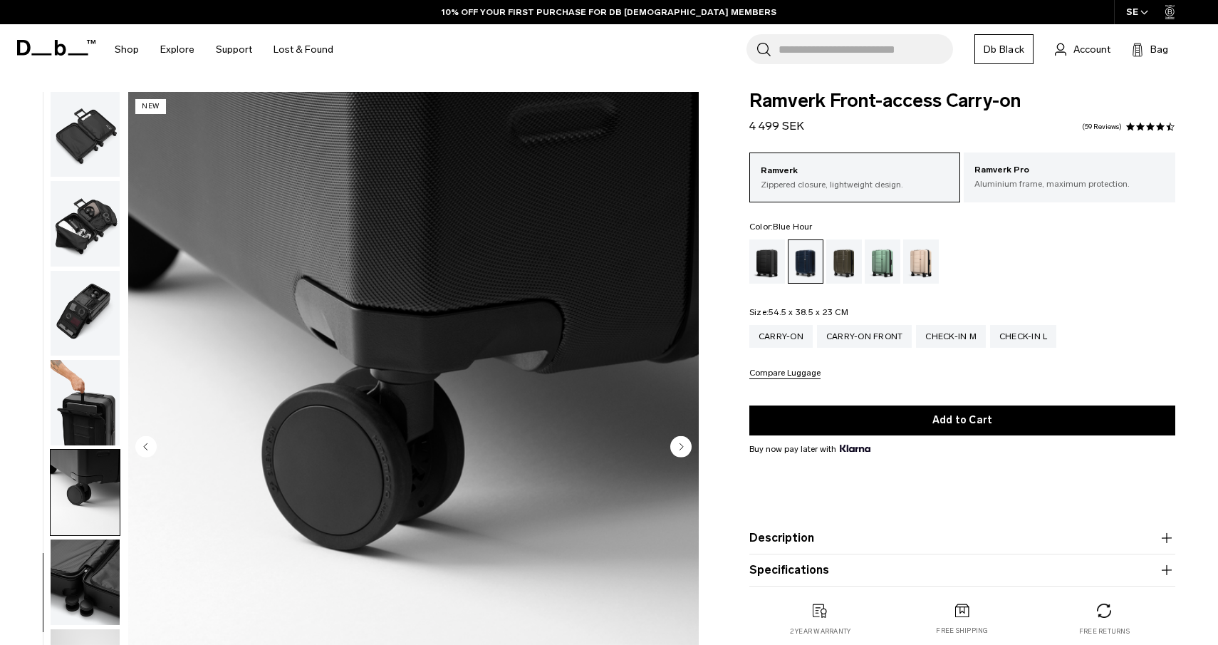
scroll to position [0, 0]
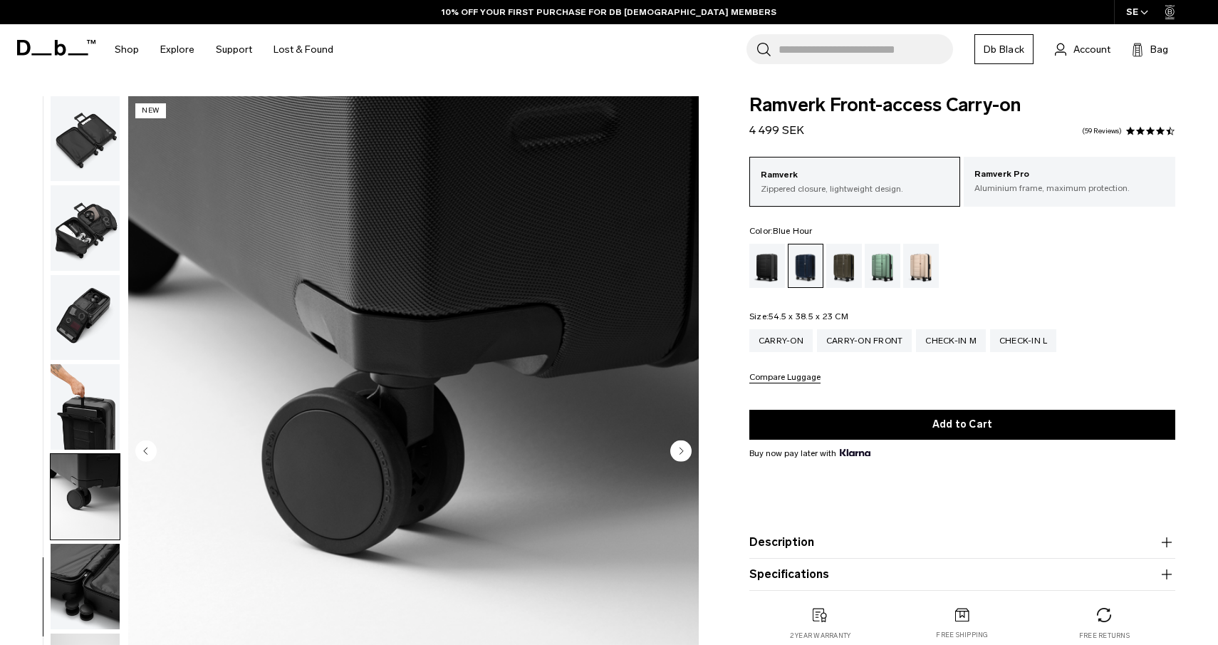
click at [70, 63] on span at bounding box center [56, 48] width 78 height 54
click at [48, 51] on icon at bounding box center [56, 48] width 78 height 16
